Goal: Task Accomplishment & Management: Use online tool/utility

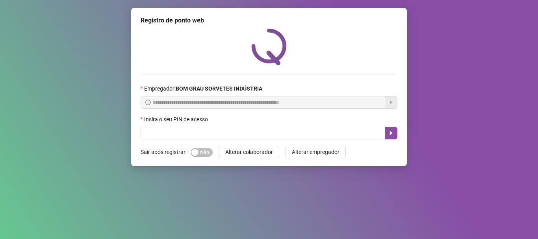
click at [178, 147] on label "Sair após registrar" at bounding box center [166, 152] width 50 height 13
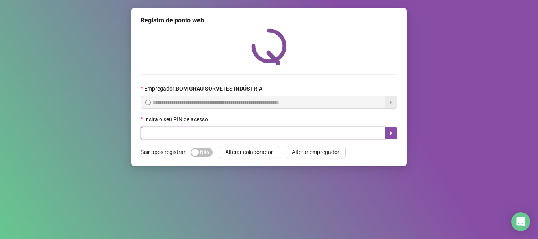
click at [150, 134] on input "text" at bounding box center [263, 133] width 245 height 13
type input "*****"
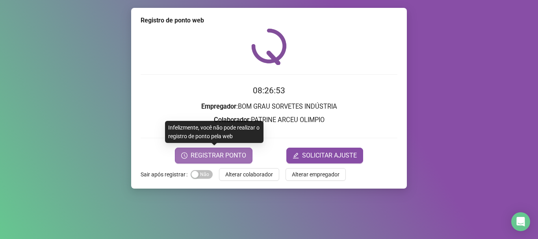
drag, startPoint x: 224, startPoint y: 161, endPoint x: 228, endPoint y: 156, distance: 6.2
click at [226, 160] on button "REGISTRAR PONTO" at bounding box center [214, 156] width 78 height 16
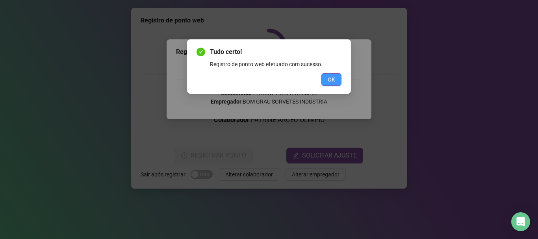
click at [331, 83] on span "OK" at bounding box center [331, 79] width 7 height 9
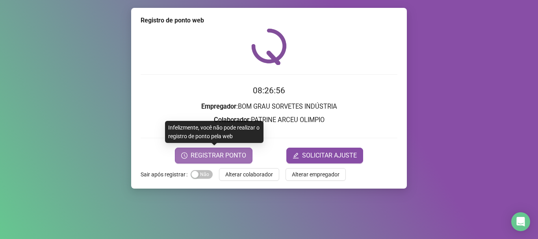
click at [205, 158] on span "REGISTRAR PONTO" at bounding box center [219, 155] width 56 height 9
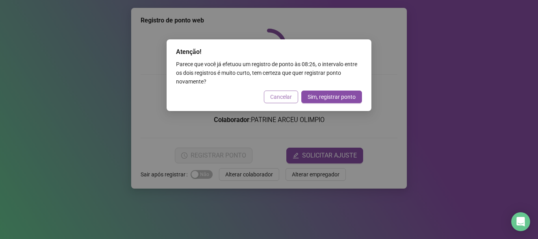
click at [280, 97] on span "Cancelar" at bounding box center [281, 97] width 22 height 9
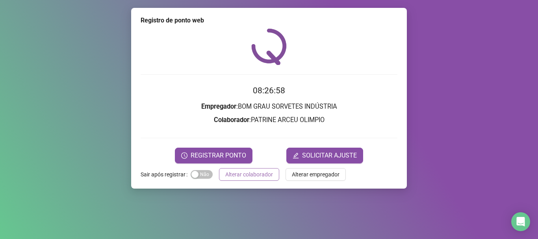
click at [229, 174] on span "Alterar colaborador" at bounding box center [249, 174] width 48 height 9
